Goal: Task Accomplishment & Management: Manage account settings

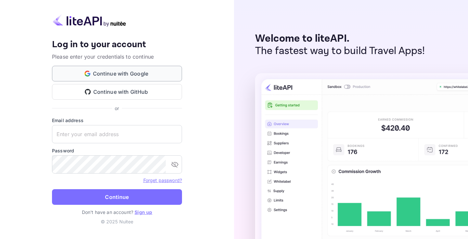
click at [150, 75] on button "Continue with Google" at bounding box center [117, 74] width 130 height 16
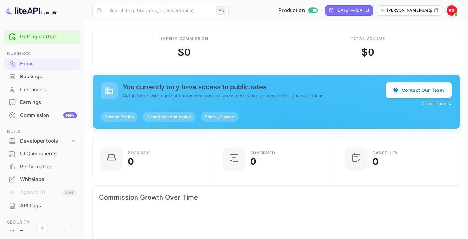
scroll to position [106, 119]
click at [253, 56] on div "Earned commission $ 0" at bounding box center [185, 47] width 184 height 37
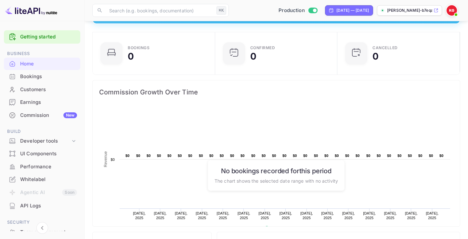
scroll to position [0, 0]
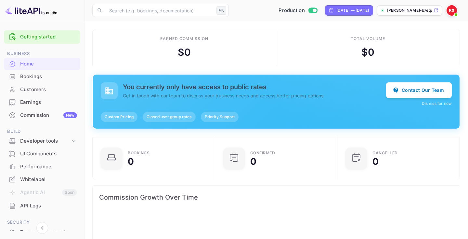
click at [125, 117] on span "Custom Pricing" at bounding box center [119, 117] width 37 height 6
click at [48, 115] on div "Commission New" at bounding box center [48, 114] width 57 height 7
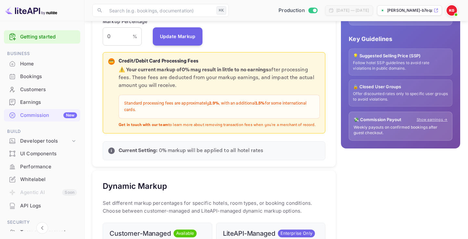
scroll to position [181, 0]
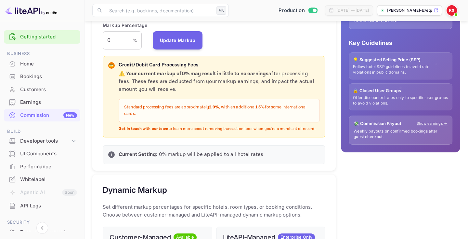
click at [244, 51] on div "Default Markup Active Set your default markup percentage that will be applied t…" at bounding box center [213, 39] width 243 height 261
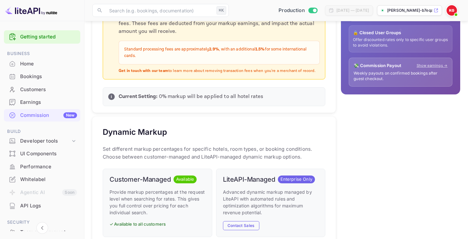
scroll to position [395, 0]
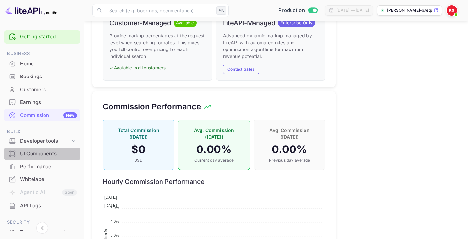
click at [53, 155] on div "UI Components" at bounding box center [48, 153] width 57 height 7
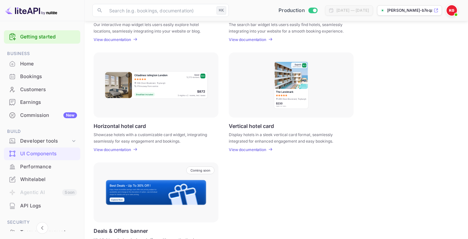
scroll to position [199, 0]
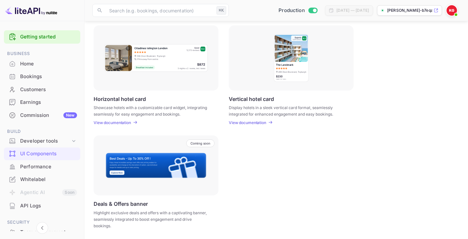
click at [41, 167] on div "Performance" at bounding box center [48, 166] width 57 height 7
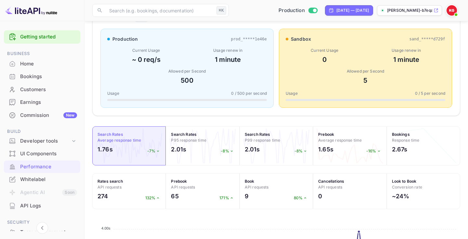
scroll to position [227, 0]
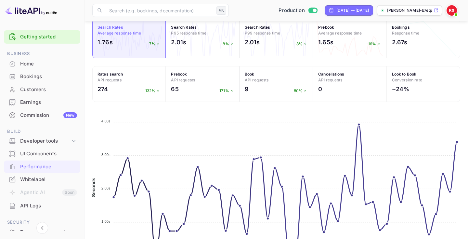
click at [328, 112] on div "AI Insights NEW The API customer's performance shows a significant increase in …" at bounding box center [276, 57] width 368 height 446
click at [406, 90] on h2 "~24%" at bounding box center [401, 89] width 18 height 9
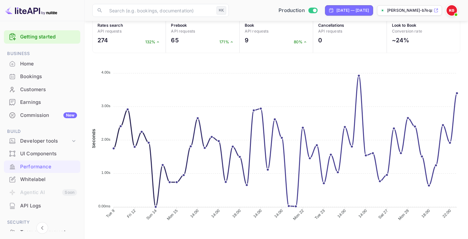
click at [43, 203] on div "API Logs" at bounding box center [48, 205] width 57 height 7
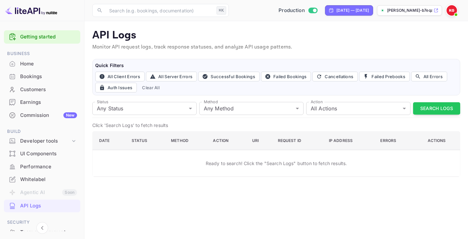
click at [48, 163] on div "Performance" at bounding box center [48, 166] width 57 height 7
click at [49, 152] on div "UI Components" at bounding box center [48, 153] width 57 height 7
click at [50, 139] on div "Developer tools" at bounding box center [45, 140] width 50 height 7
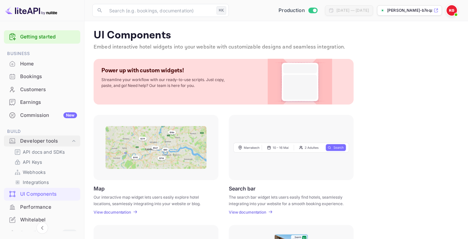
click at [45, 141] on div "Developer tools" at bounding box center [45, 140] width 50 height 7
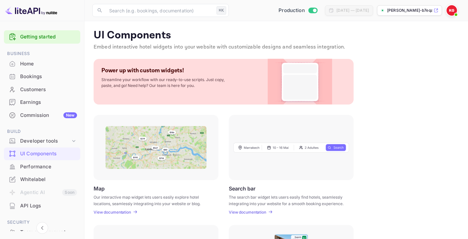
click at [42, 76] on div "Bookings" at bounding box center [48, 76] width 57 height 7
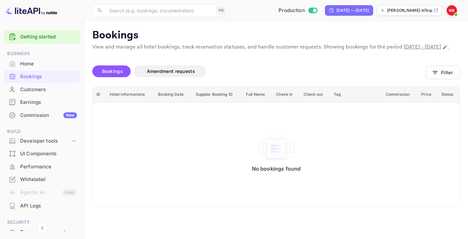
click at [43, 65] on div "Home" at bounding box center [48, 63] width 57 height 7
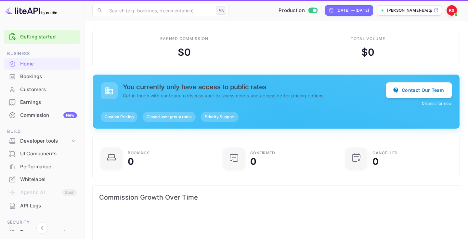
scroll to position [106, 119]
click at [44, 79] on div "Bookings" at bounding box center [48, 76] width 57 height 7
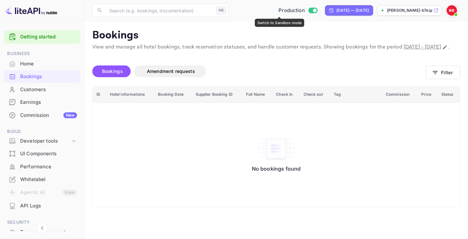
click at [308, 12] on input "Switch to Sandbox mode" at bounding box center [314, 10] width 13 height 4
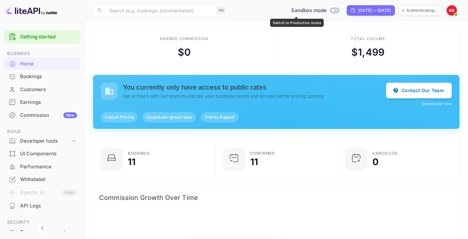
scroll to position [106, 119]
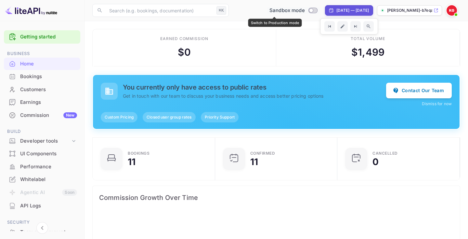
click at [305, 11] on input "Switch to Production mode" at bounding box center [311, 10] width 13 height 4
checkbox input "true"
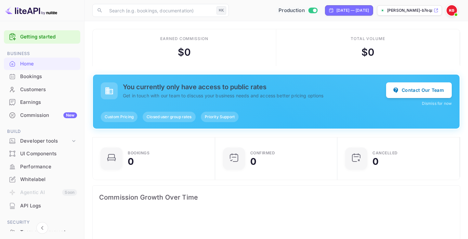
click at [48, 78] on div "Bookings" at bounding box center [48, 76] width 57 height 7
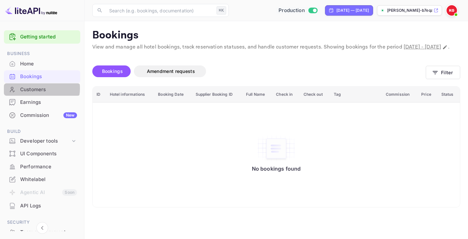
click at [40, 88] on div "Customers" at bounding box center [48, 89] width 57 height 7
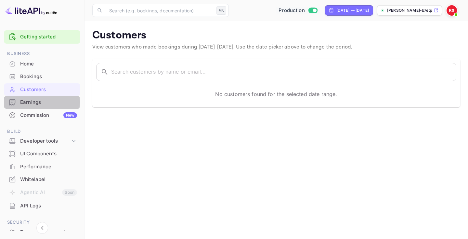
click at [40, 102] on div "Earnings" at bounding box center [48, 101] width 57 height 7
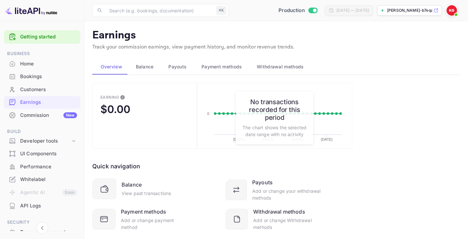
click at [151, 66] on span "Balance" at bounding box center [145, 67] width 18 height 8
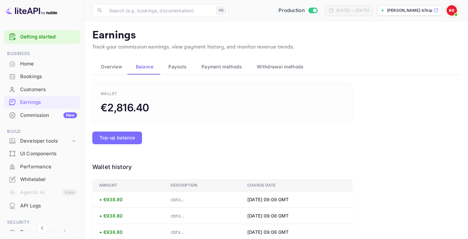
click at [177, 63] on span "Payouts" at bounding box center [177, 67] width 18 height 8
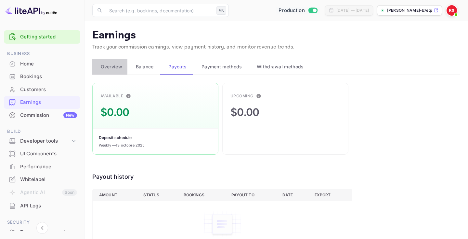
click at [117, 67] on span "Overview" at bounding box center [111, 67] width 21 height 8
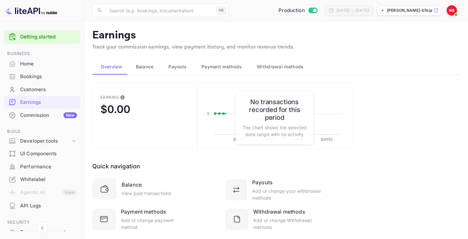
click at [149, 67] on span "Balance" at bounding box center [145, 67] width 18 height 8
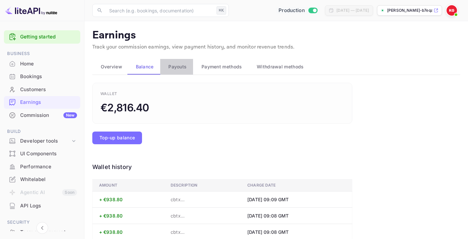
click at [185, 67] on span "Payouts" at bounding box center [177, 67] width 18 height 8
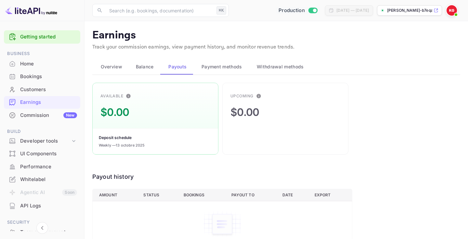
click at [224, 67] on span "Payment methods" at bounding box center [222, 67] width 41 height 8
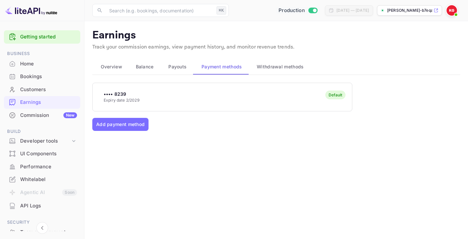
click at [238, 90] on div "•••• 8239 Expiry date 2/2029 Default" at bounding box center [222, 97] width 259 height 26
click at [274, 73] on button "Withdrawal methods" at bounding box center [280, 67] width 62 height 16
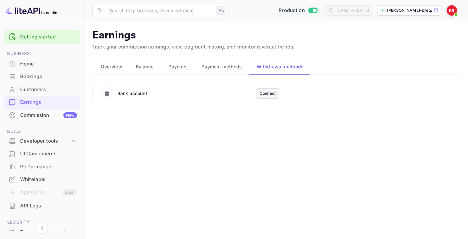
click at [279, 66] on span "Withdrawal methods" at bounding box center [280, 67] width 47 height 8
click at [225, 68] on span "Payment methods" at bounding box center [222, 67] width 41 height 8
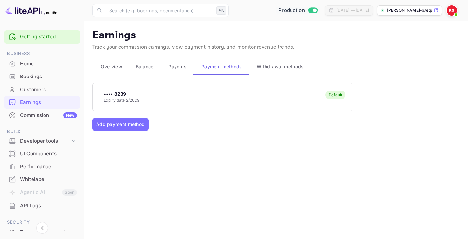
click at [274, 68] on span "Withdrawal methods" at bounding box center [280, 67] width 47 height 8
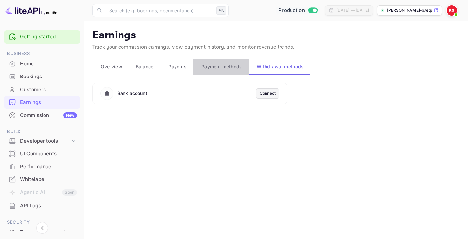
click at [216, 68] on span "Payment methods" at bounding box center [222, 67] width 41 height 8
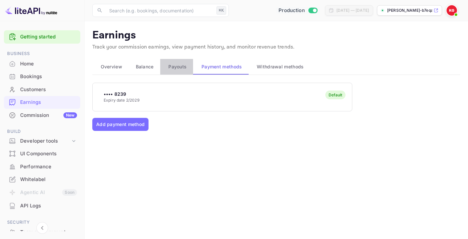
click at [174, 68] on span "Payouts" at bounding box center [177, 67] width 18 height 8
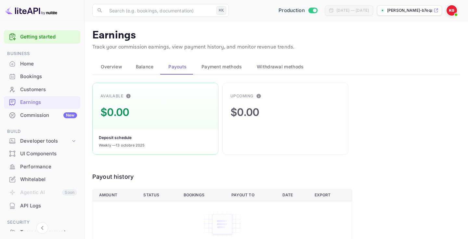
click at [212, 68] on span "Payment methods" at bounding box center [222, 67] width 41 height 8
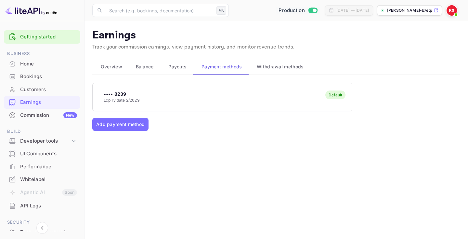
click at [144, 67] on span "Balance" at bounding box center [145, 67] width 18 height 8
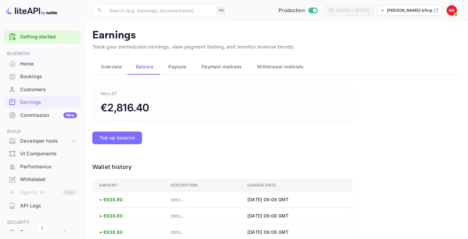
click at [109, 68] on span "Overview" at bounding box center [111, 67] width 21 height 8
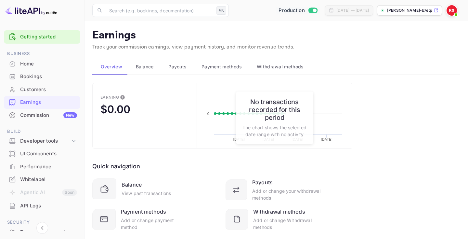
click at [134, 64] on div "Balance" at bounding box center [144, 67] width 22 height 8
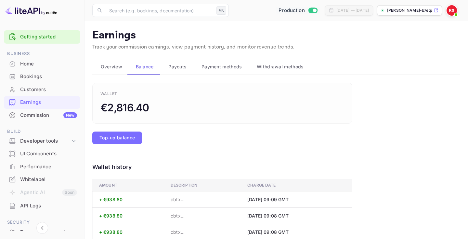
click at [111, 64] on span "Overview" at bounding box center [111, 67] width 21 height 8
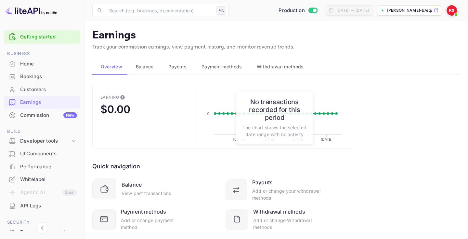
scroll to position [15, 0]
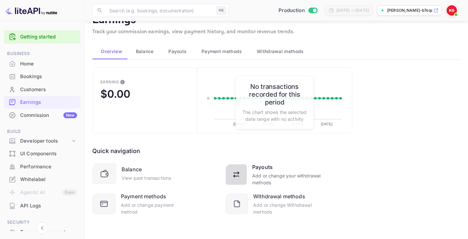
click at [258, 176] on div "Add or change your withdrawal methods" at bounding box center [286, 179] width 69 height 14
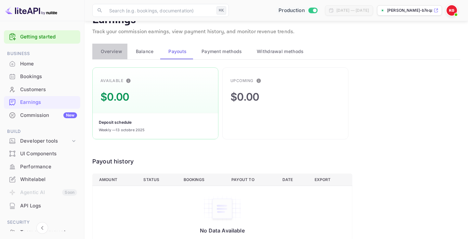
click at [111, 51] on span "Overview" at bounding box center [111, 51] width 21 height 8
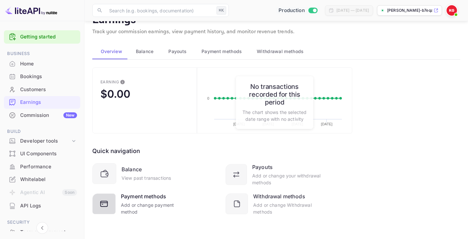
click at [157, 203] on div "Add or change payment method" at bounding box center [154, 208] width 67 height 14
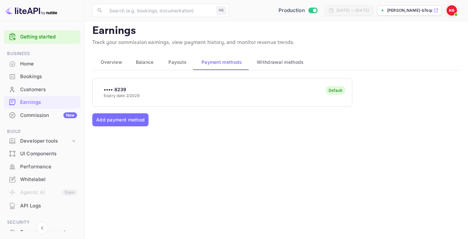
scroll to position [4, 0]
click at [107, 61] on span "Overview" at bounding box center [111, 63] width 21 height 8
